Goal: Information Seeking & Learning: Learn about a topic

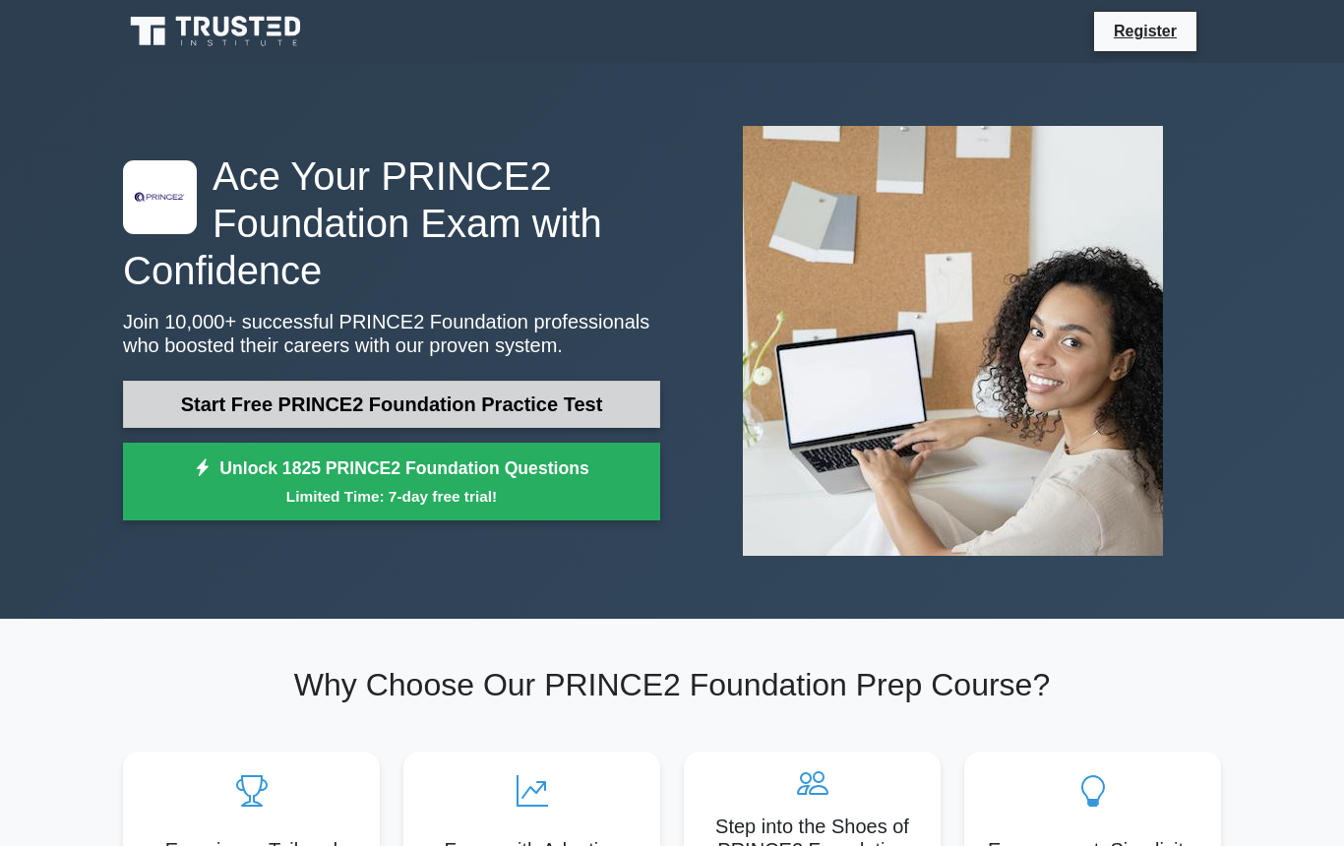
click at [447, 406] on link "Start Free PRINCE2 Foundation Practice Test" at bounding box center [391, 404] width 537 height 47
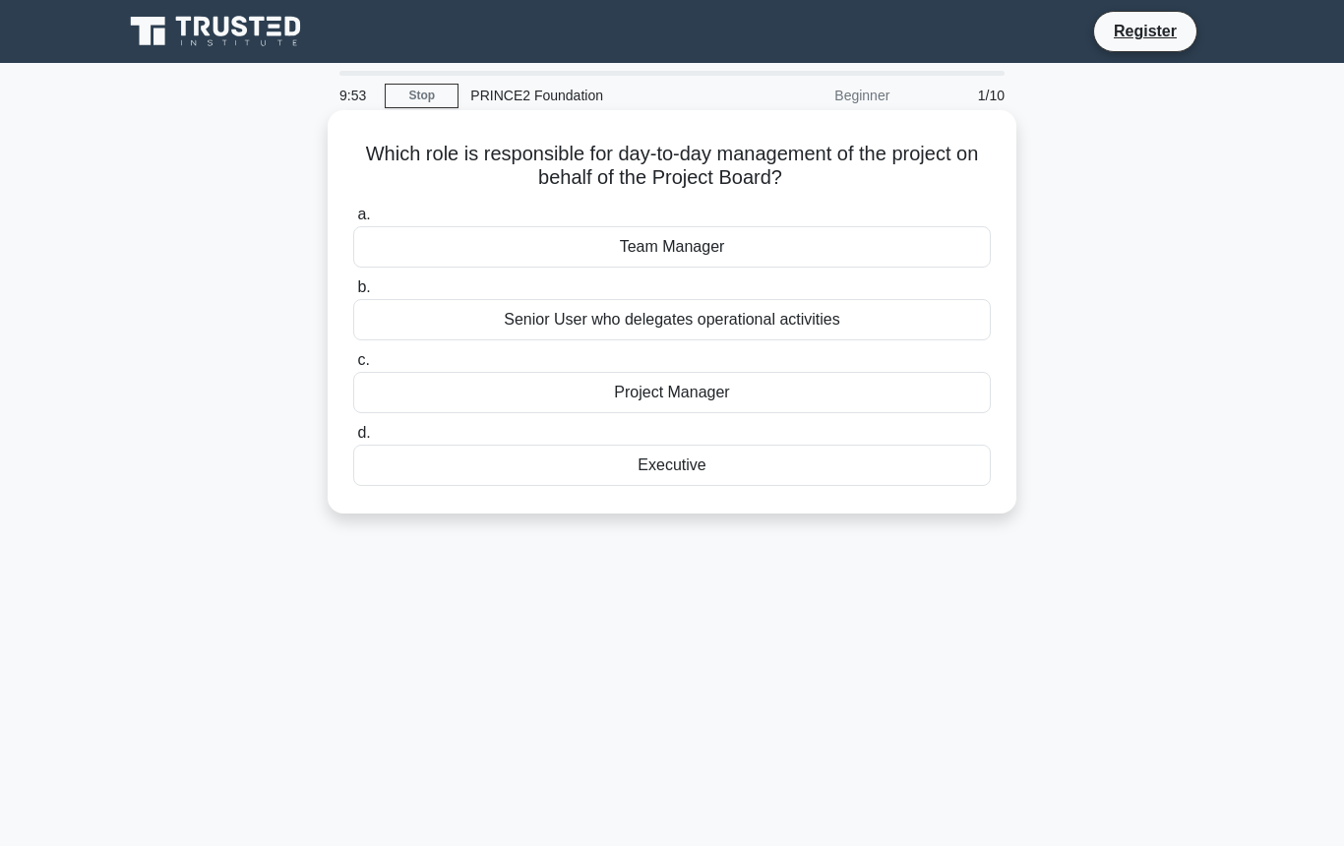
click at [693, 398] on div "Project Manager" at bounding box center [672, 392] width 638 height 41
click at [353, 367] on input "c. Project Manager" at bounding box center [353, 360] width 0 height 13
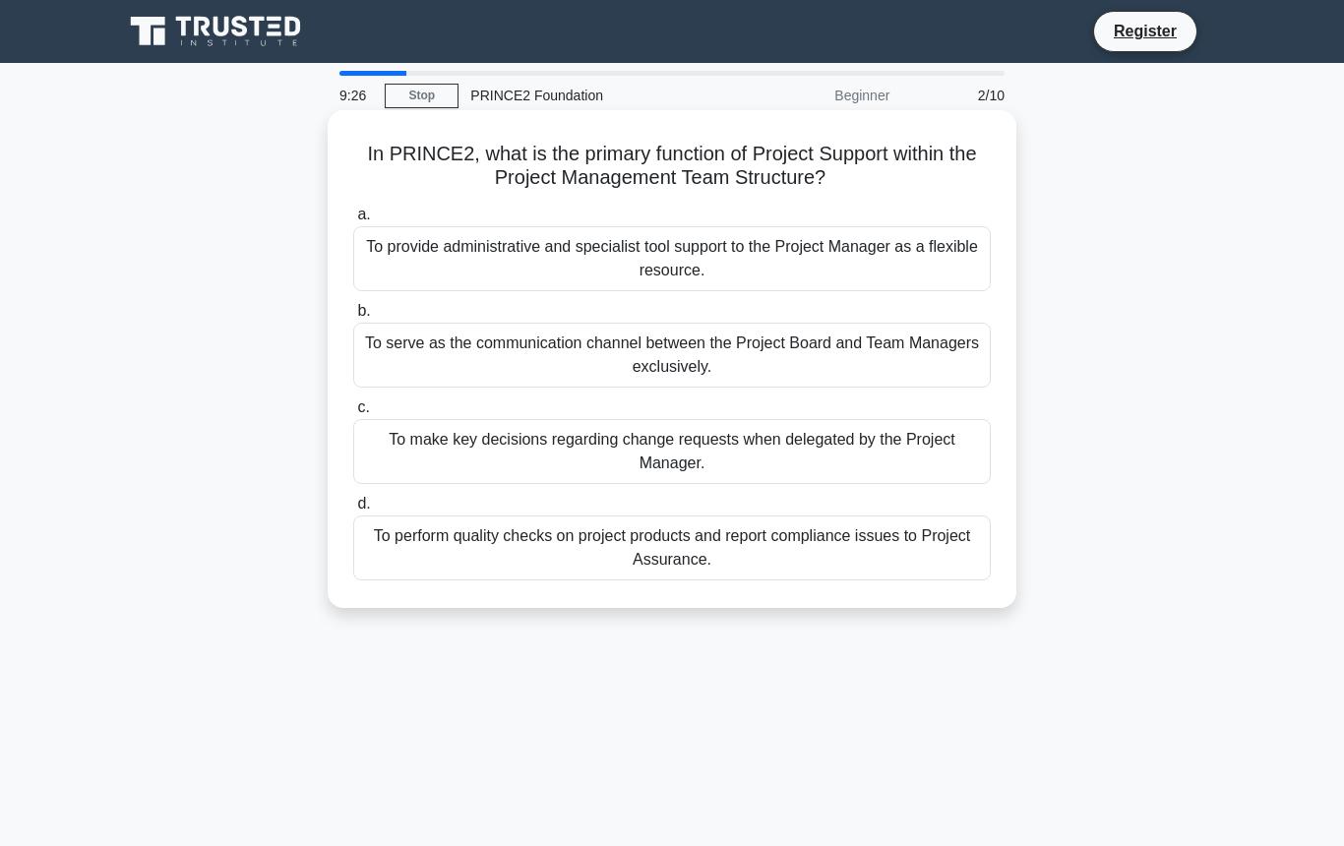
click at [768, 352] on div "To serve as the communication channel between the Project Board and Team Manage…" at bounding box center [672, 355] width 638 height 65
click at [353, 318] on input "b. To serve as the communication channel between the Project Board and Team Man…" at bounding box center [353, 311] width 0 height 13
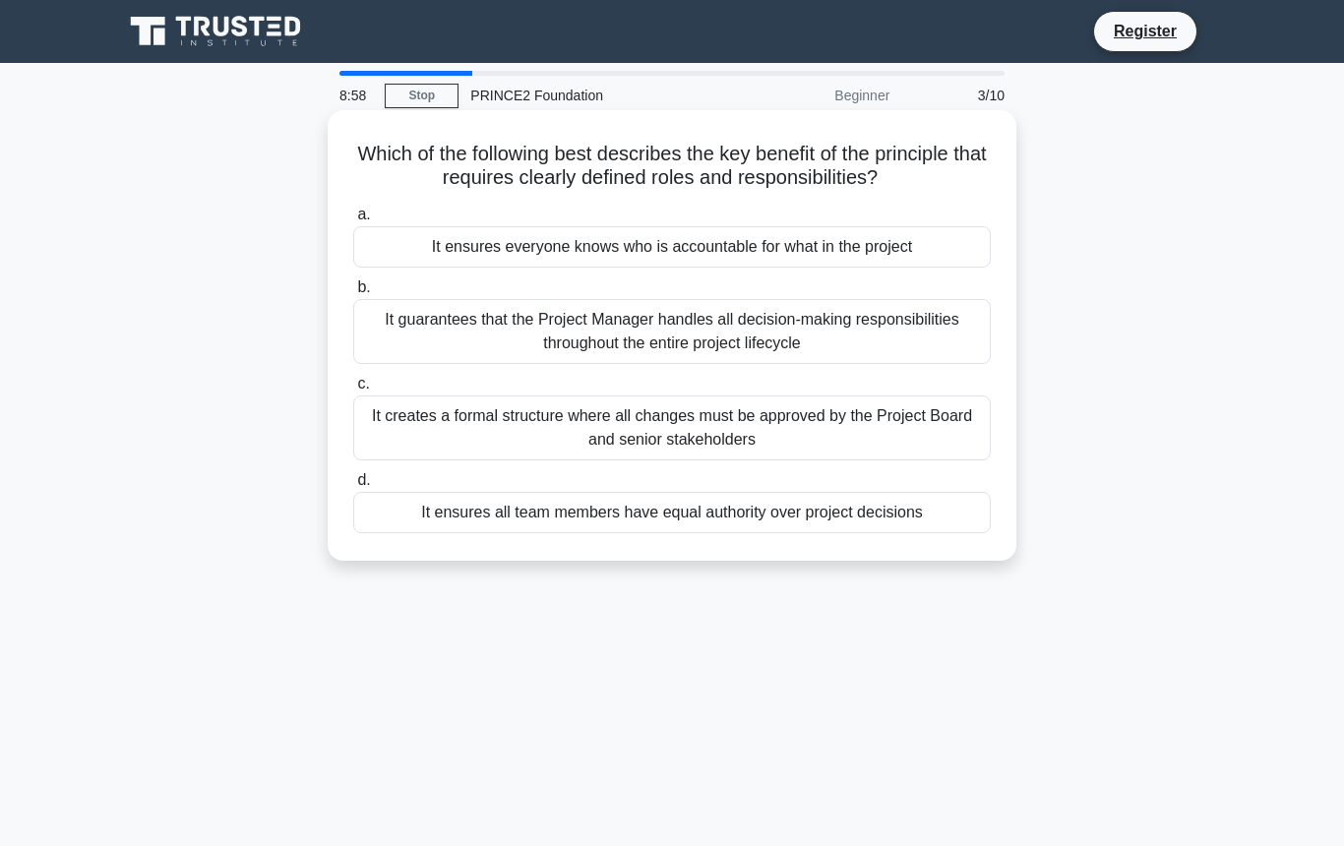
click at [769, 438] on div "It creates a formal structure where all changes must be approved by the Project…" at bounding box center [672, 427] width 638 height 65
click at [353, 391] on input "c. It creates a formal structure where all changes must be approved by the Proj…" at bounding box center [353, 384] width 0 height 13
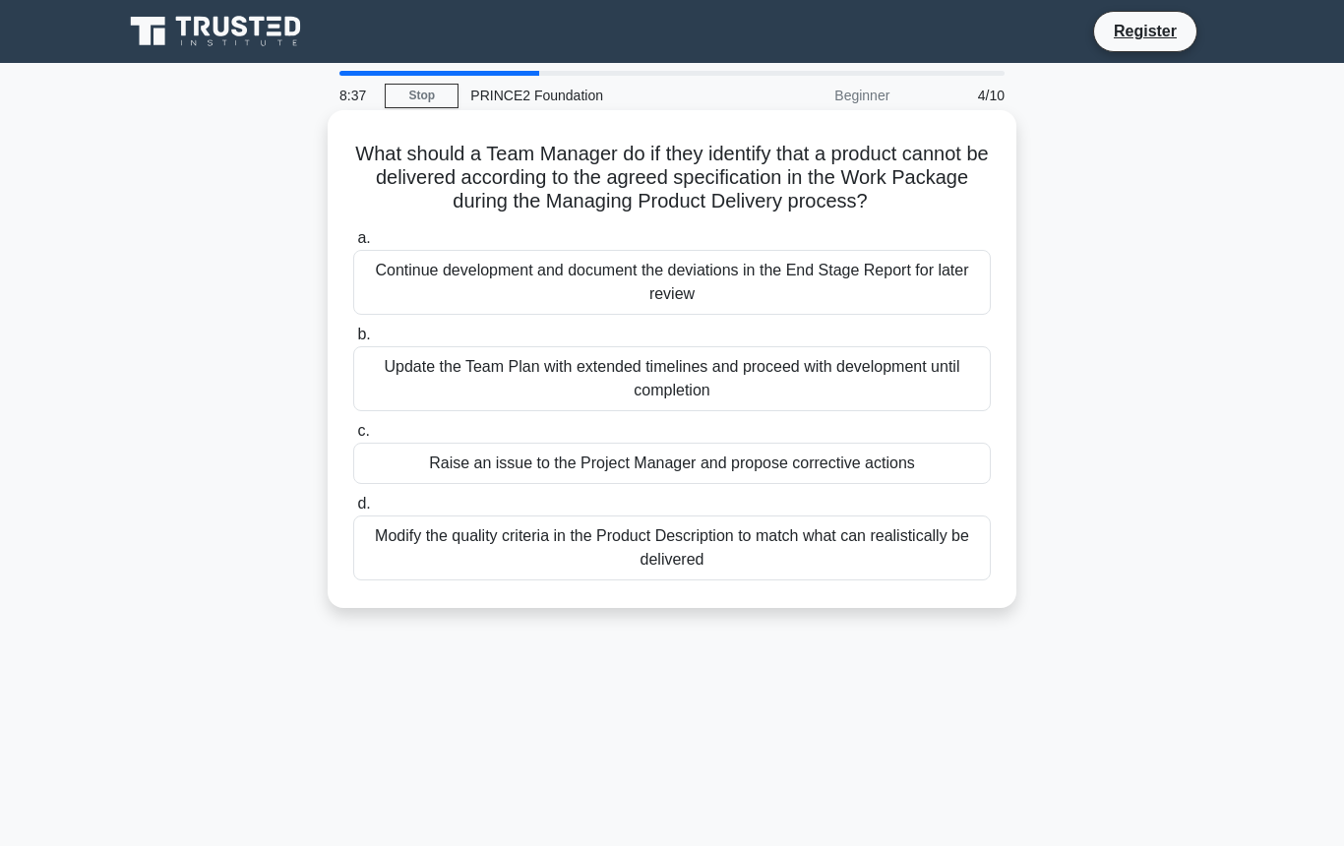
click at [764, 461] on div "Raise an issue to the Project Manager and propose corrective actions" at bounding box center [672, 463] width 638 height 41
click at [353, 438] on input "c. Raise an issue to the Project Manager and propose corrective actions" at bounding box center [353, 431] width 0 height 13
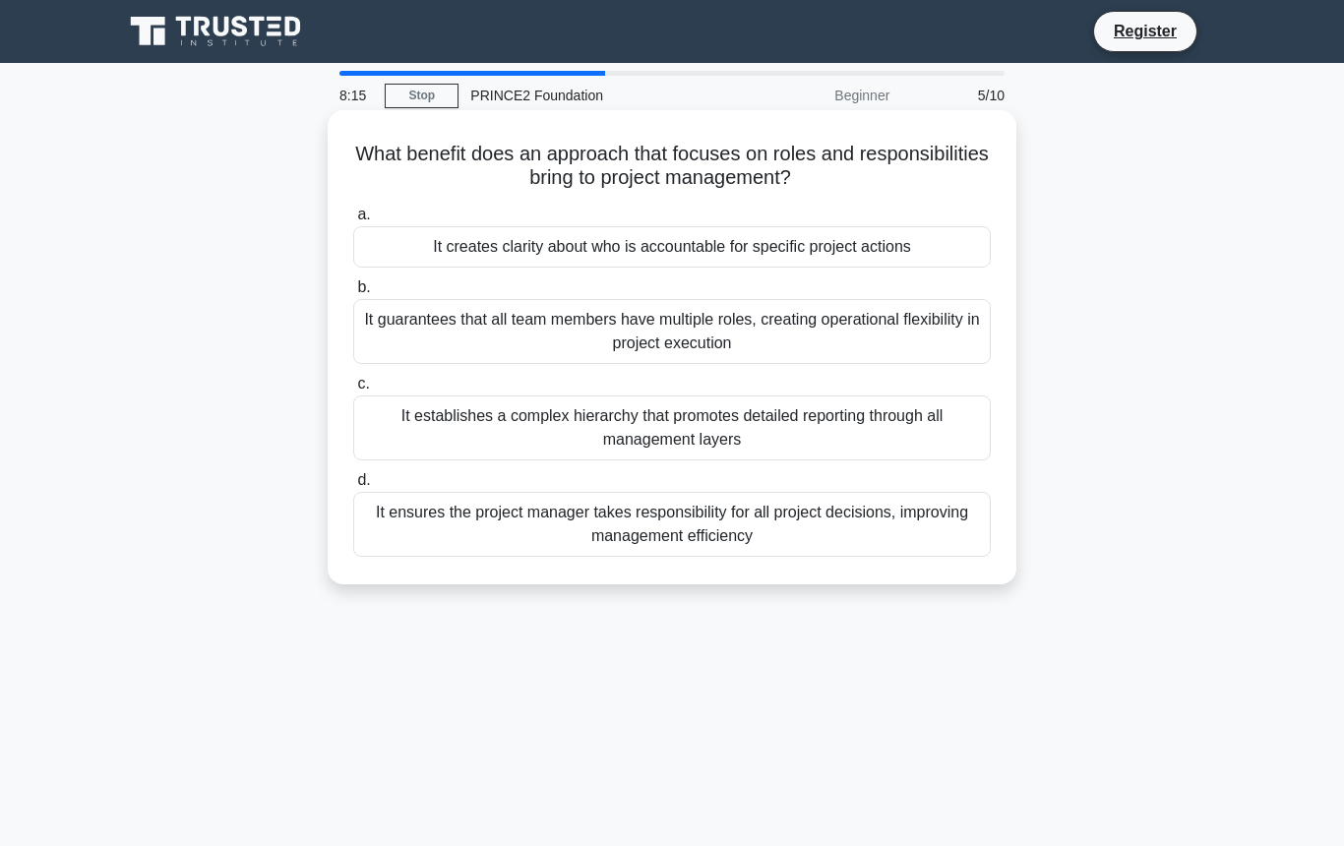
click at [728, 255] on div "It creates clarity about who is accountable for specific project actions" at bounding box center [672, 246] width 638 height 41
click at [353, 221] on input "a. It creates clarity about who is accountable for specific project actions" at bounding box center [353, 215] width 0 height 13
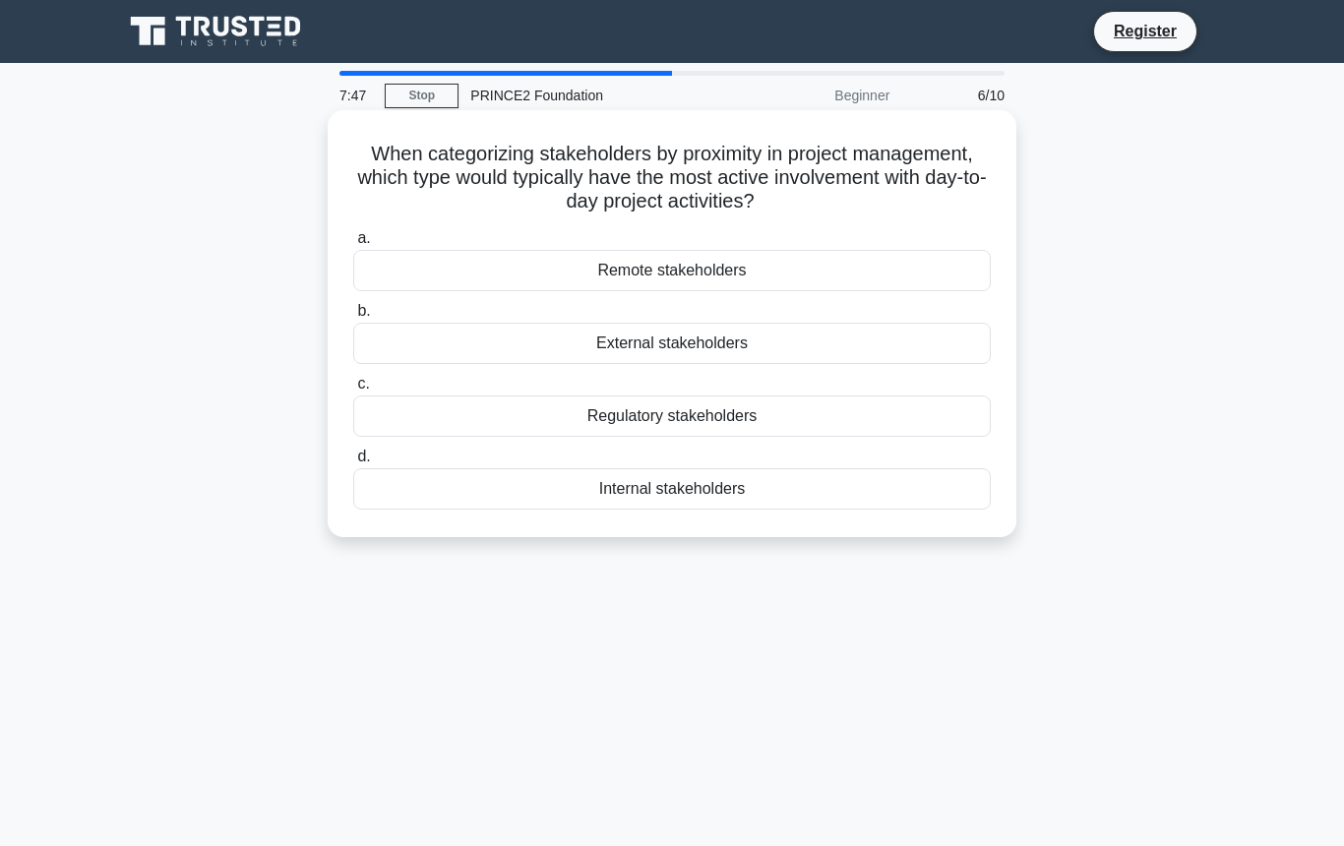
click at [722, 493] on div "Internal stakeholders" at bounding box center [672, 488] width 638 height 41
click at [353, 463] on input "d. Internal stakeholders" at bounding box center [353, 457] width 0 height 13
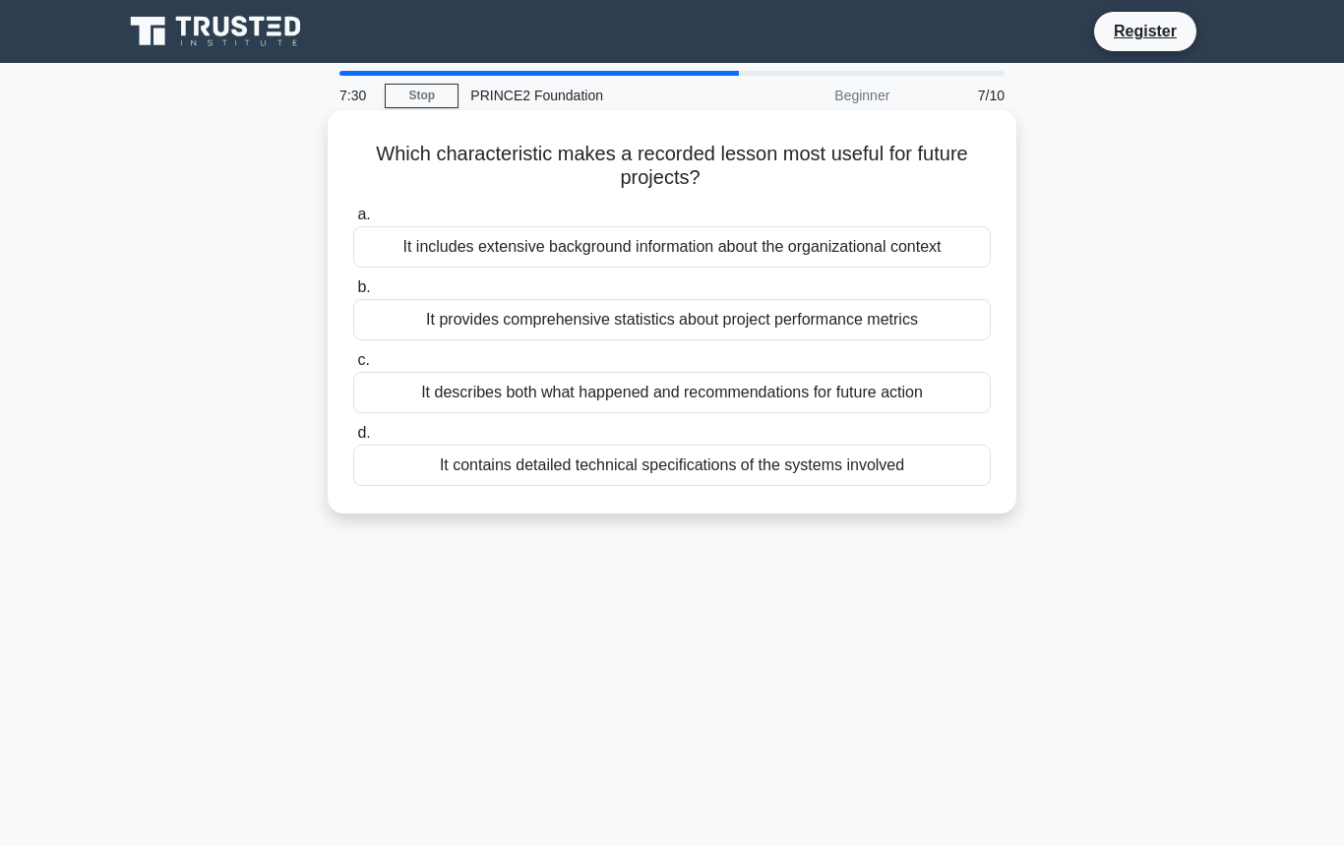
click at [720, 403] on div "It describes both what happened and recommendations for future action" at bounding box center [672, 392] width 638 height 41
click at [353, 367] on input "c. It describes both what happened and recommendations for future action" at bounding box center [353, 360] width 0 height 13
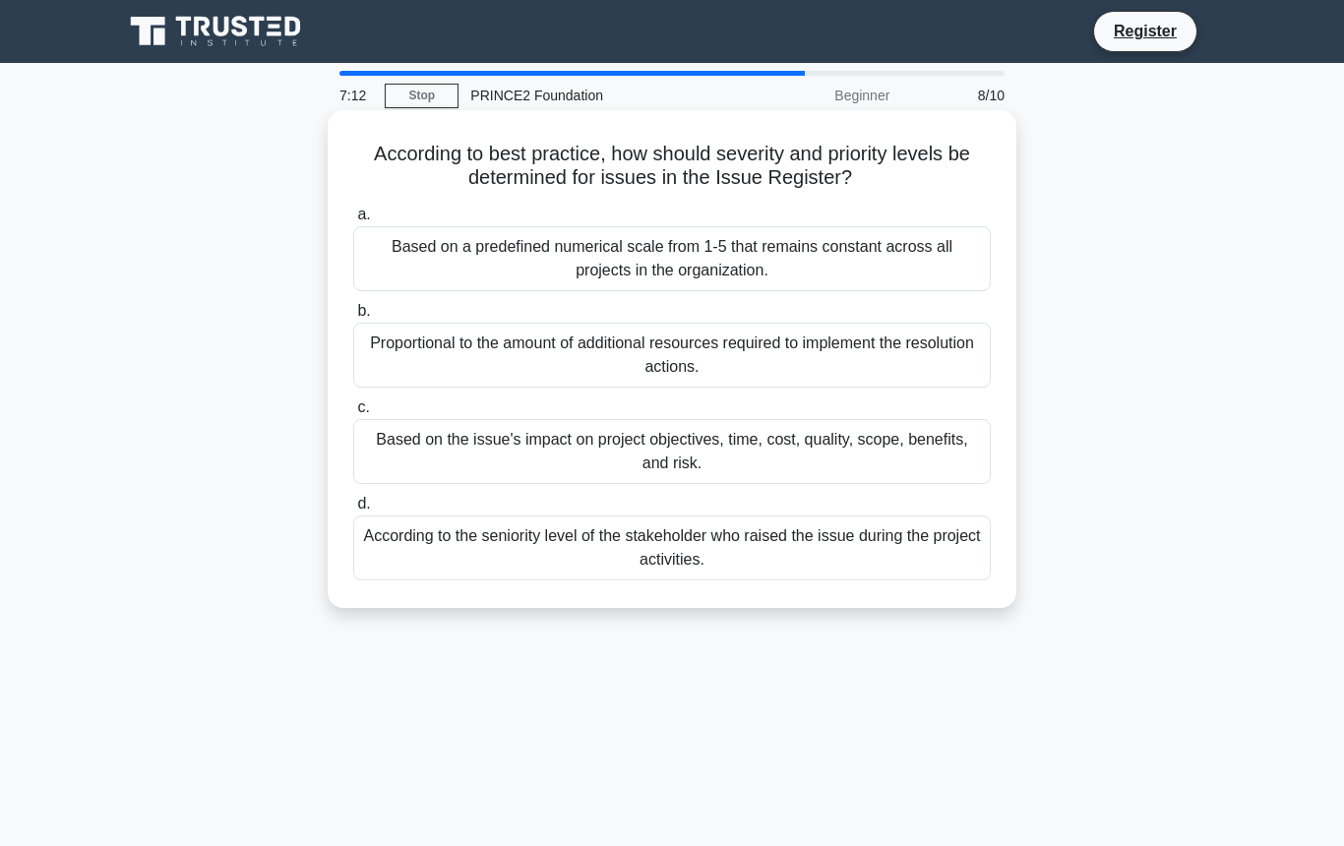
click at [716, 448] on div "Based on the issue's impact on project objectives, time, cost, quality, scope, …" at bounding box center [672, 451] width 638 height 65
click at [353, 414] on input "c. Based on the issue's impact on project objectives, time, cost, quality, scop…" at bounding box center [353, 407] width 0 height 13
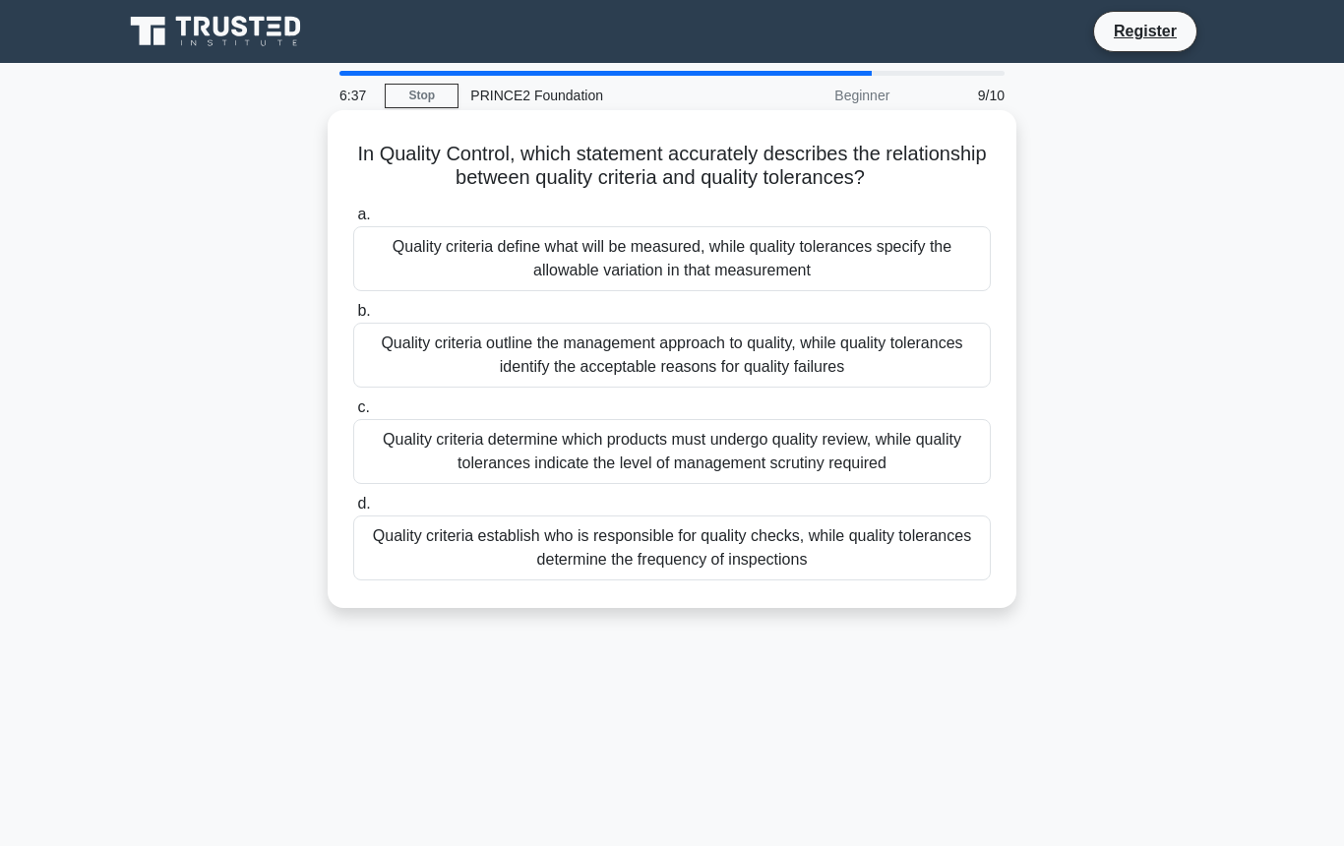
click at [832, 249] on div "Quality criteria define what will be measured, while quality tolerances specify…" at bounding box center [672, 258] width 638 height 65
click at [353, 221] on input "a. Quality criteria define what will be measured, while quality tolerances spec…" at bounding box center [353, 215] width 0 height 13
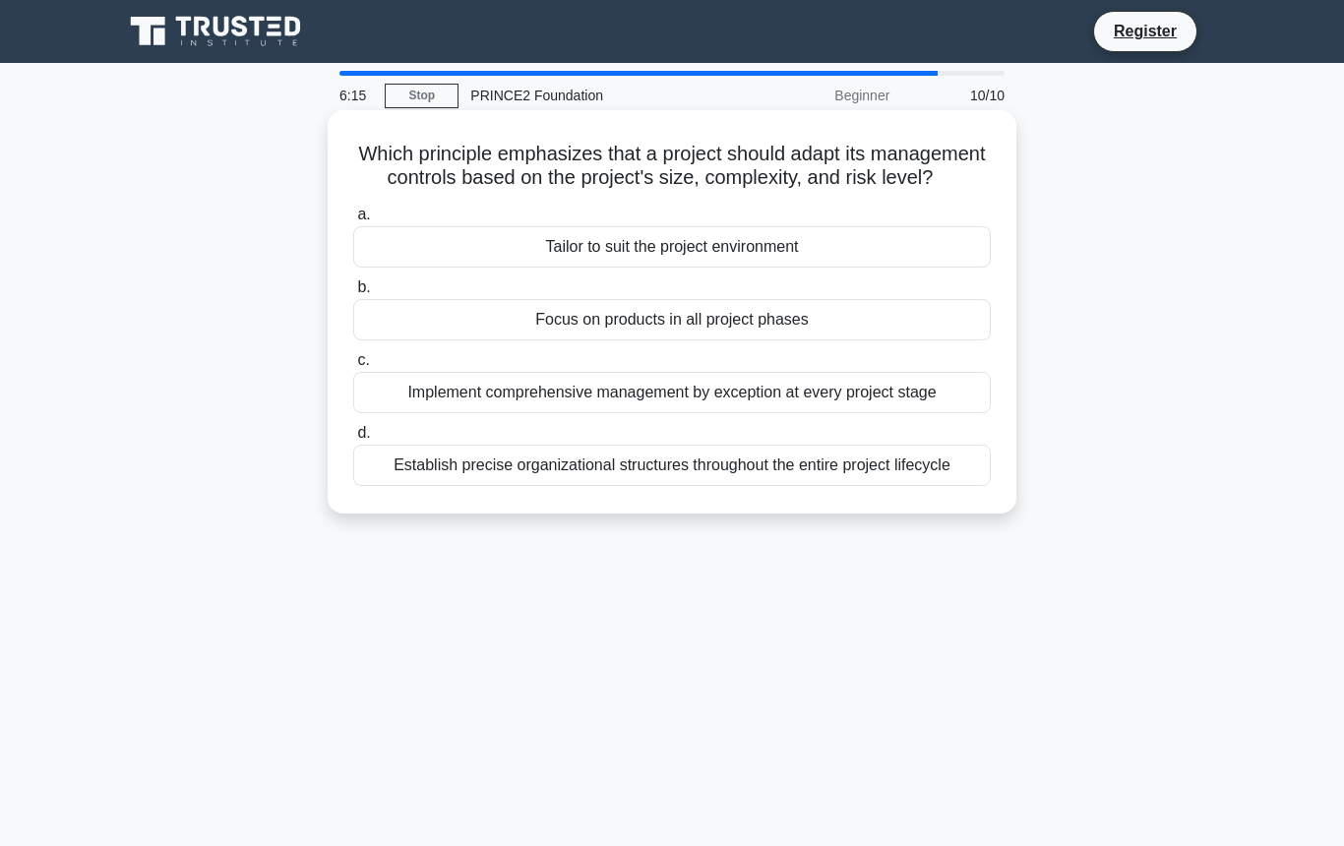
click at [937, 464] on div "Establish precise organizational structures throughout the entire project lifec…" at bounding box center [672, 465] width 638 height 41
click at [353, 440] on input "d. Establish precise organizational structures throughout the entire project li…" at bounding box center [353, 433] width 0 height 13
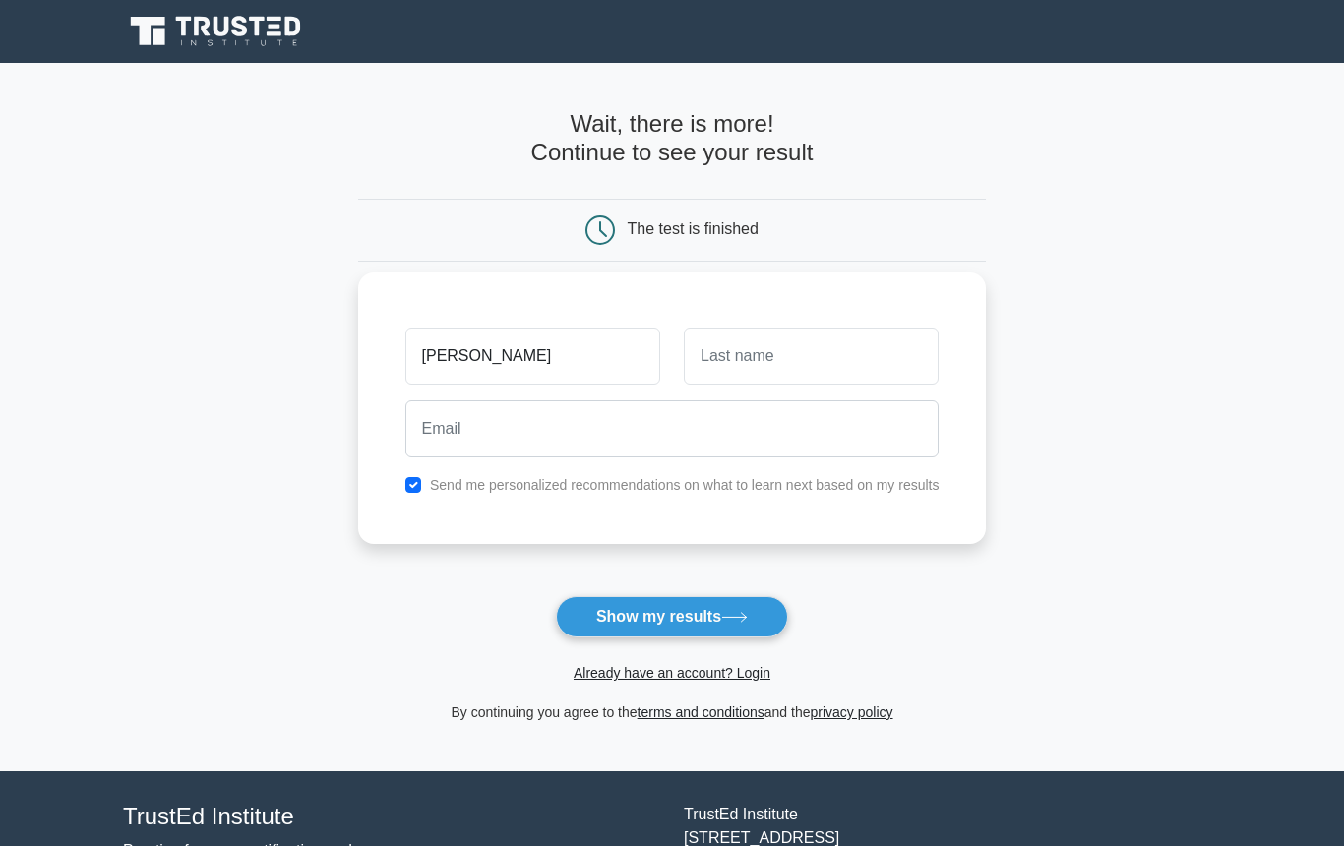
type input "[PERSON_NAME]"
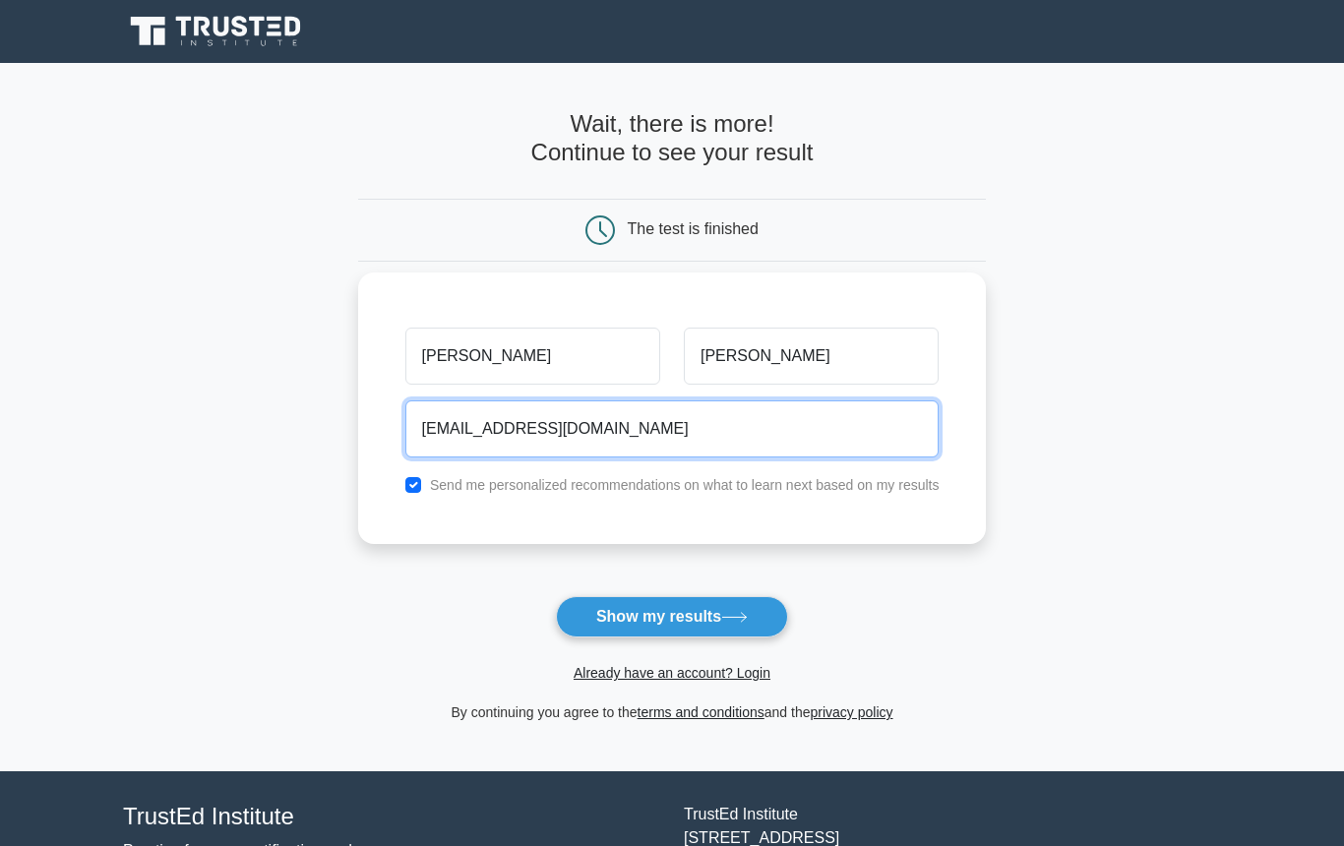
type input "[EMAIL_ADDRESS][DOMAIN_NAME]"
click at [671, 616] on button "Show my results" at bounding box center [672, 616] width 232 height 41
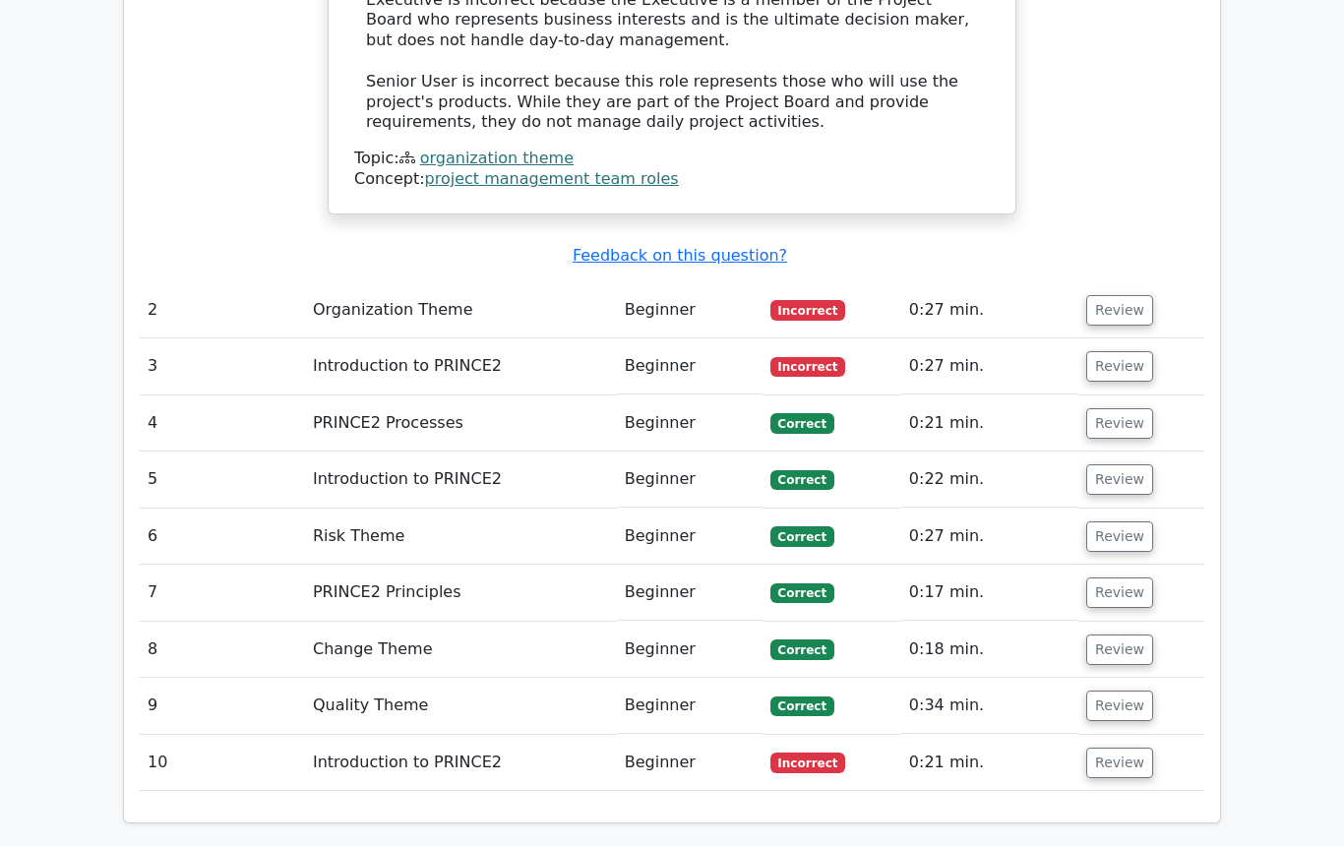
scroll to position [2420, 0]
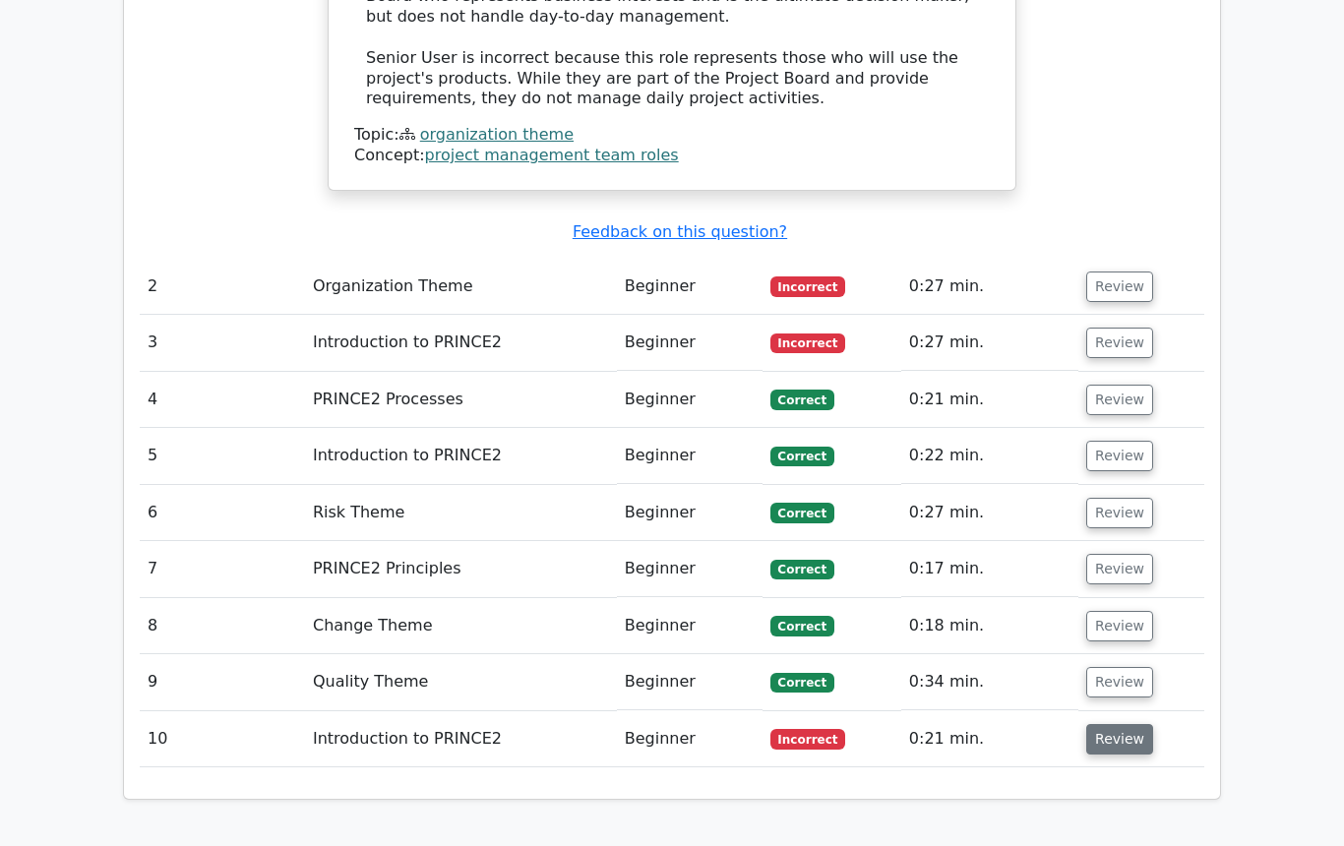
click at [1117, 724] on button "Review" at bounding box center [1119, 739] width 67 height 30
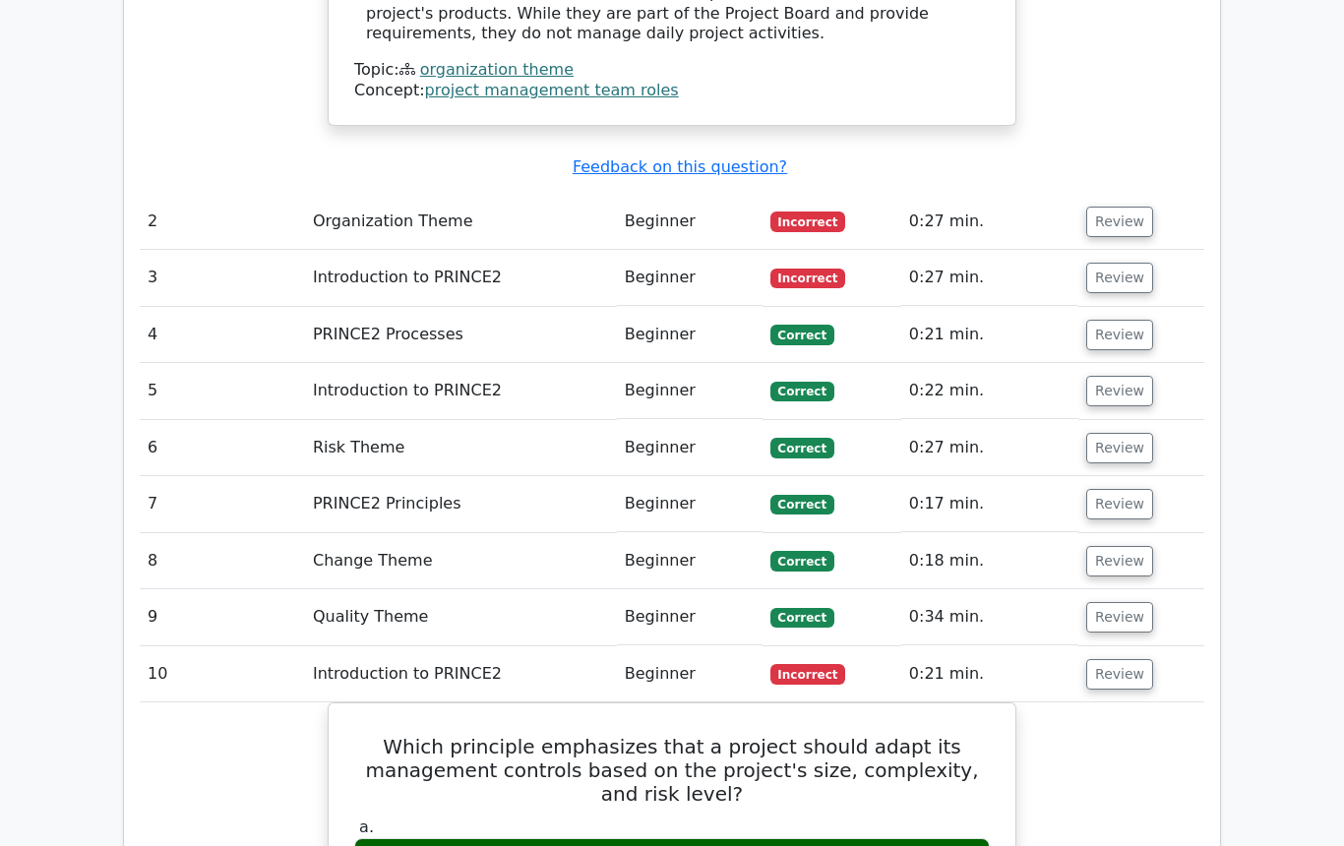
scroll to position [2483, 0]
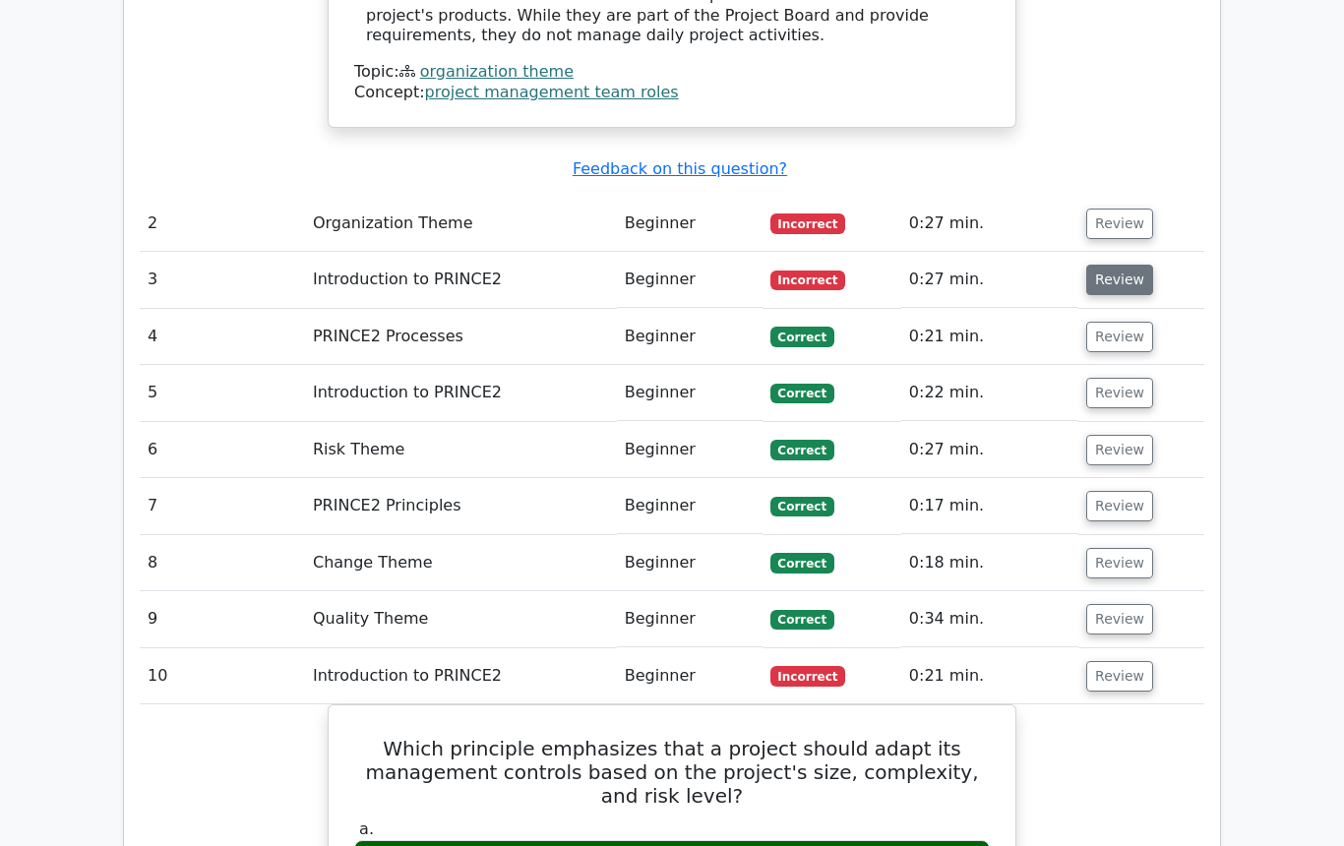
click at [1100, 265] on button "Review" at bounding box center [1119, 280] width 67 height 30
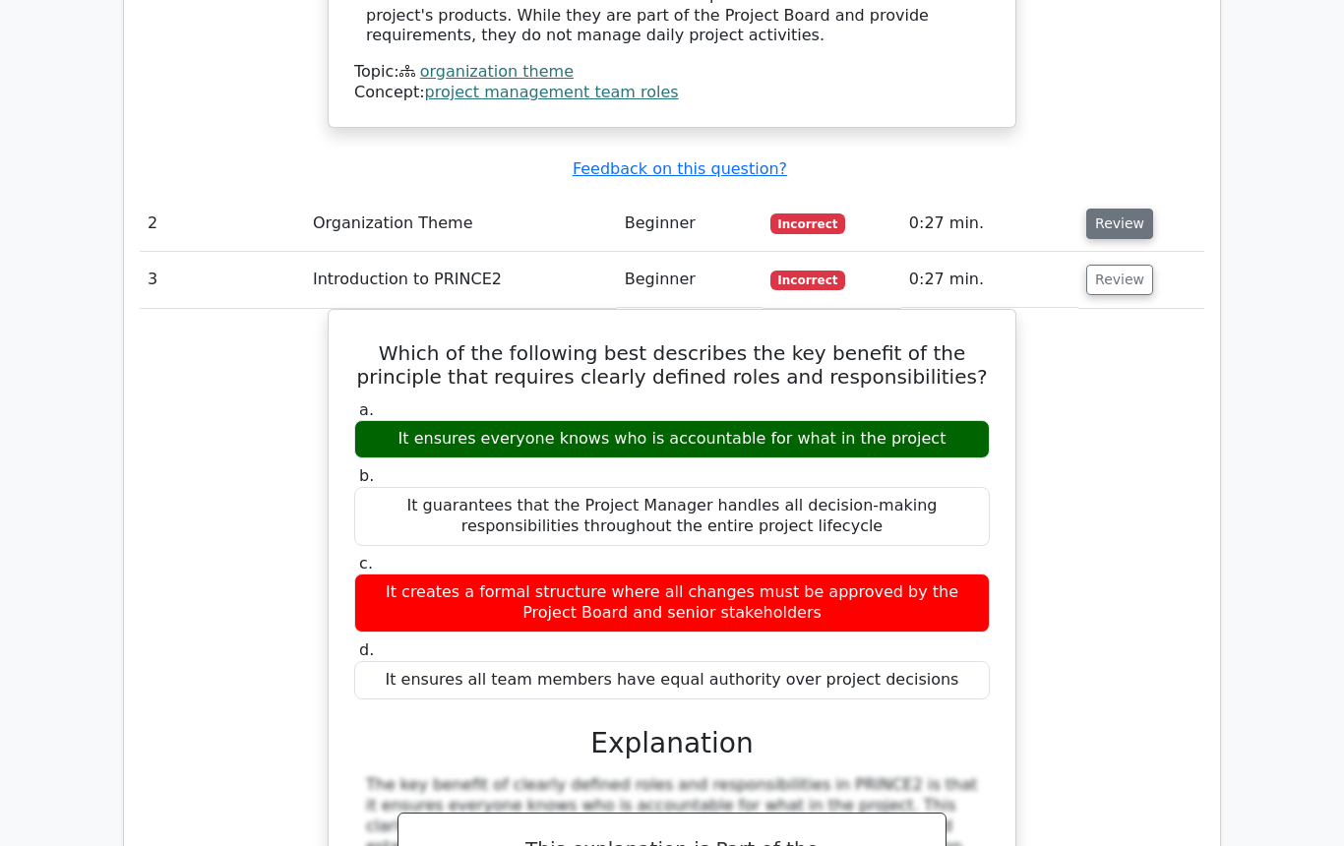
click at [1112, 209] on button "Review" at bounding box center [1119, 224] width 67 height 30
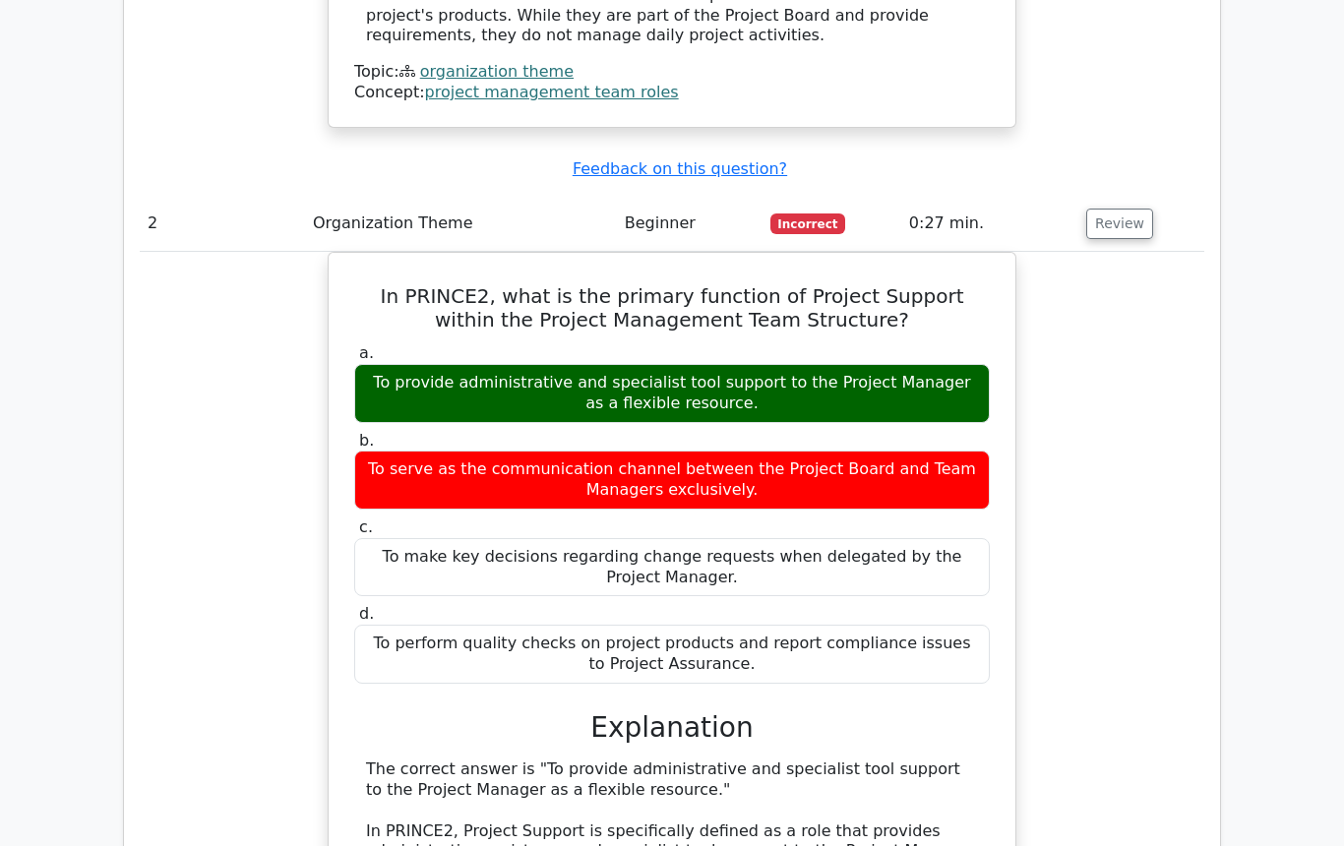
click at [1181, 308] on div "In PRINCE2, what is the primary function of Project Support within the Project …" at bounding box center [672, 793] width 1064 height 1083
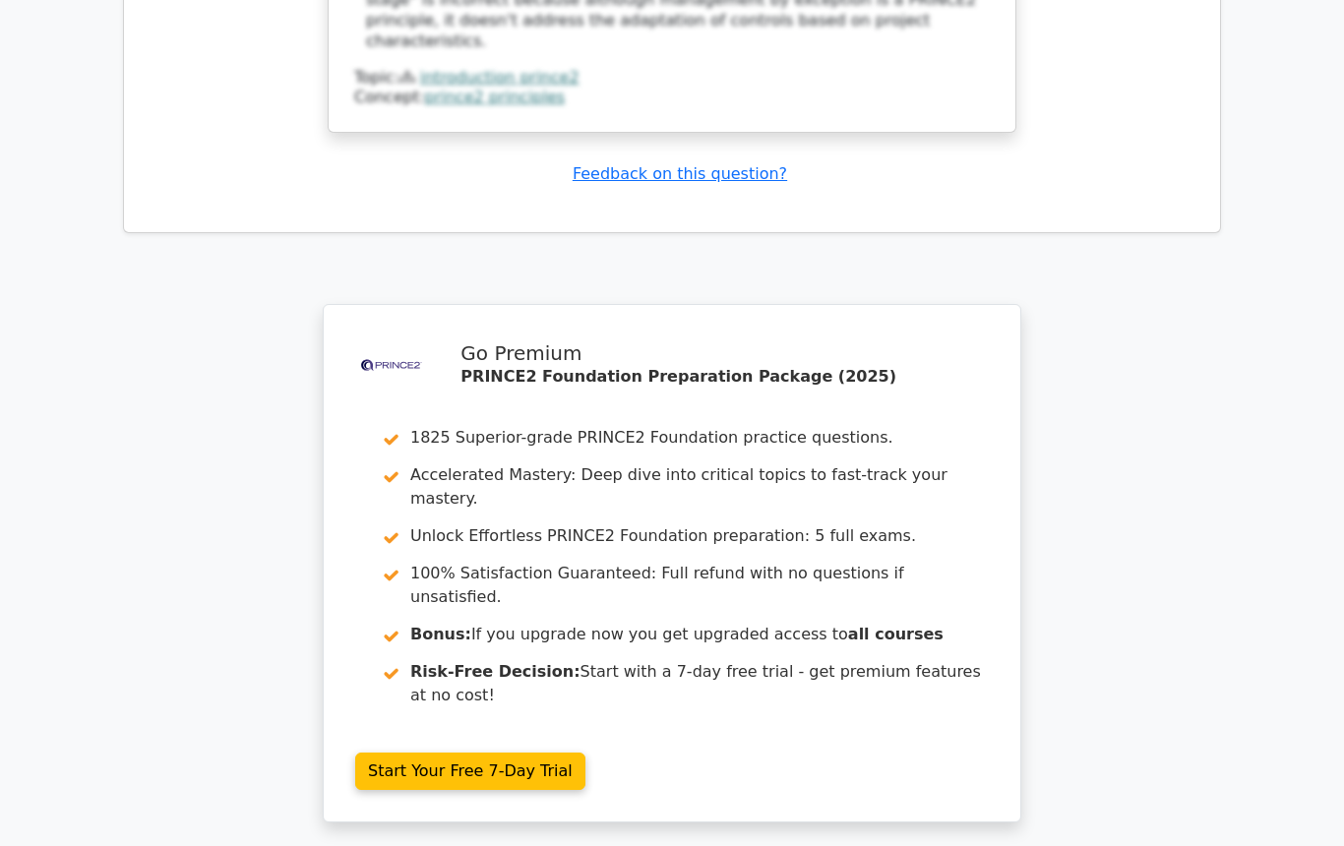
scroll to position [6174, 0]
